Goal: Find specific page/section: Find specific page/section

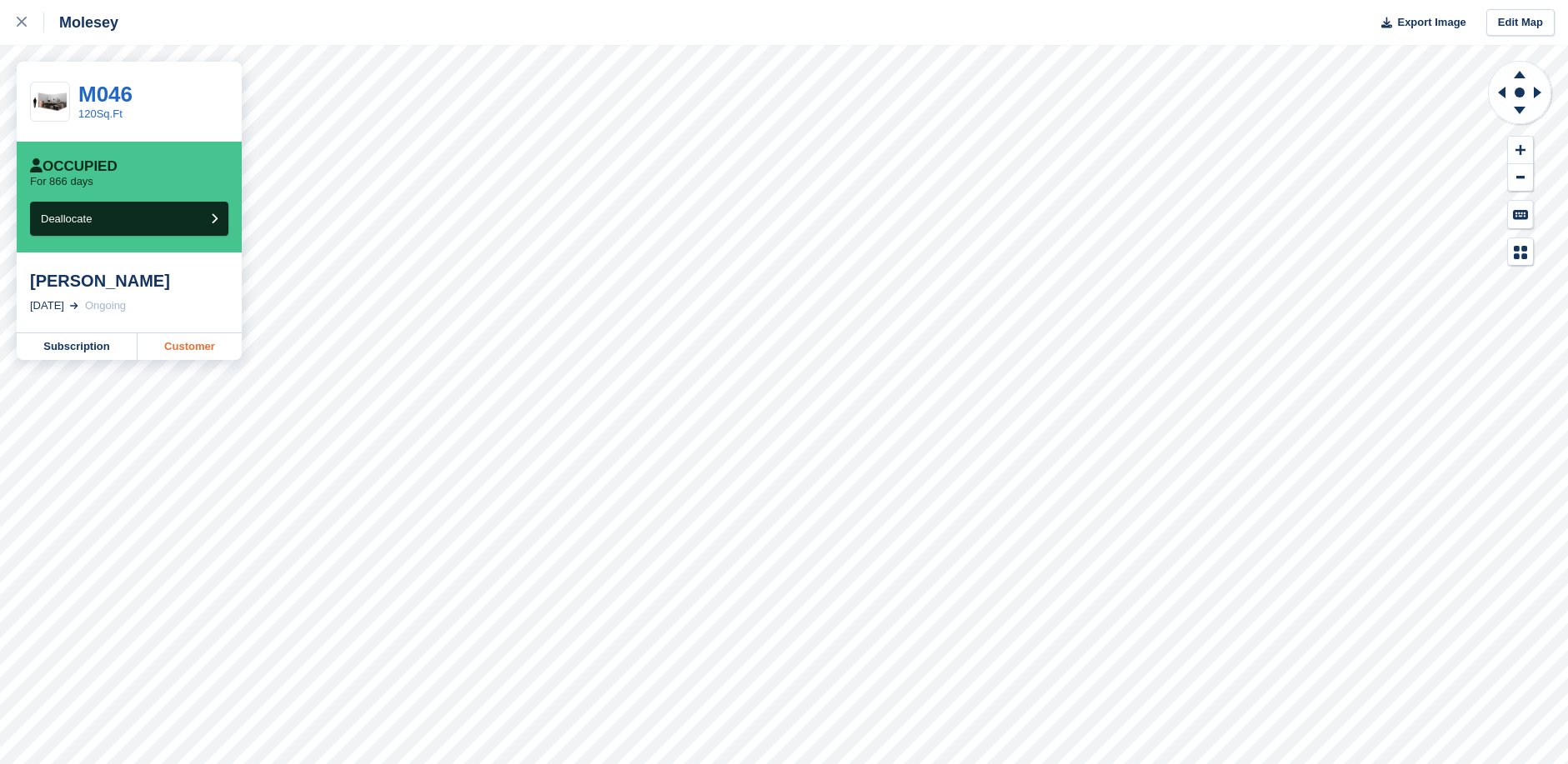
click at [185, 345] on link "Customer" at bounding box center [190, 347] width 104 height 27
